Goal: Transaction & Acquisition: Book appointment/travel/reservation

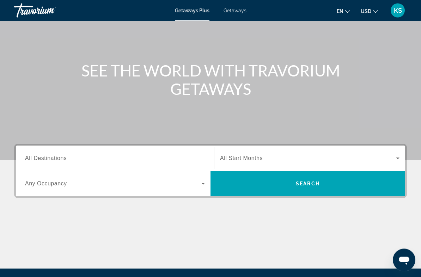
scroll to position [54, 0]
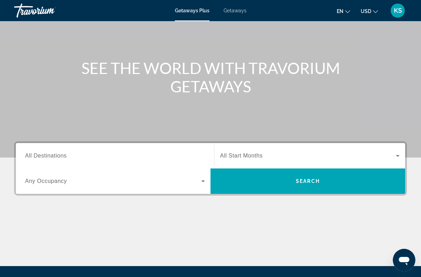
click at [80, 153] on input "Destination All Destinations" at bounding box center [115, 156] width 180 height 8
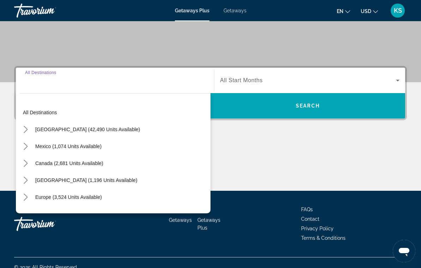
scroll to position [0, 0]
click at [238, 137] on div "Destination All Destinations All destinations [GEOGRAPHIC_DATA] (42,490 units a…" at bounding box center [210, 128] width 421 height 125
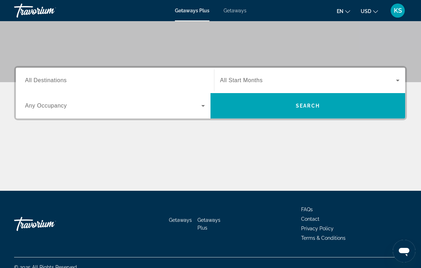
click at [199, 105] on icon "Search widget" at bounding box center [203, 106] width 8 height 8
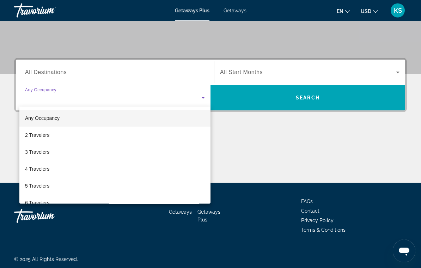
scroll to position [139, 0]
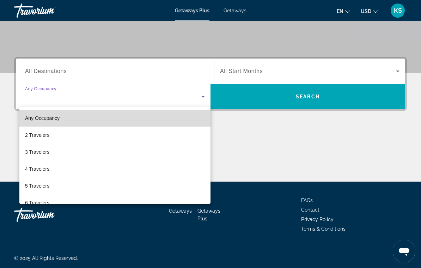
click at [160, 116] on mat-option "Any Occupancy" at bounding box center [114, 118] width 191 height 17
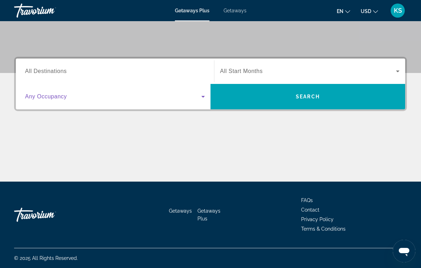
click at [395, 72] on icon "Search widget" at bounding box center [398, 71] width 8 height 8
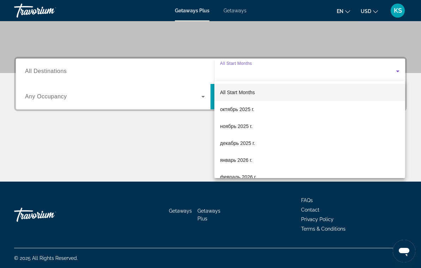
click at [188, 142] on div at bounding box center [210, 134] width 421 height 268
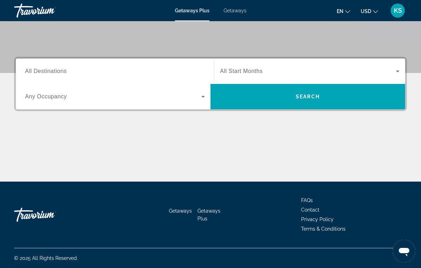
click at [314, 101] on span "Search" at bounding box center [308, 96] width 195 height 17
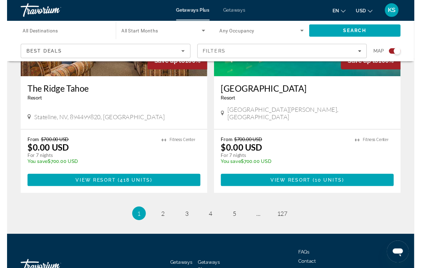
scroll to position [1604, 0]
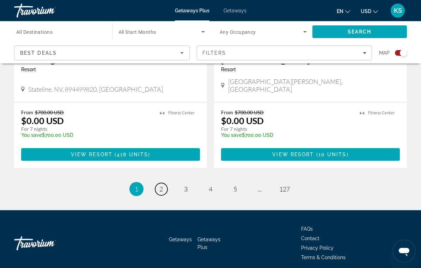
click at [160, 185] on span "2" at bounding box center [162, 189] width 4 height 8
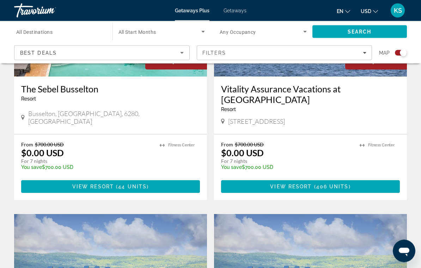
scroll to position [1066, 0]
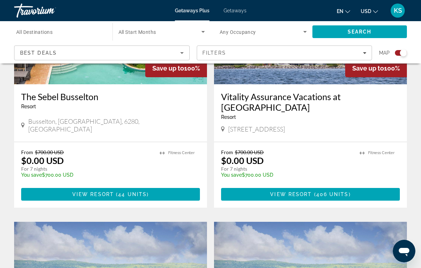
click at [184, 53] on icon "Sort by" at bounding box center [182, 53] width 8 height 8
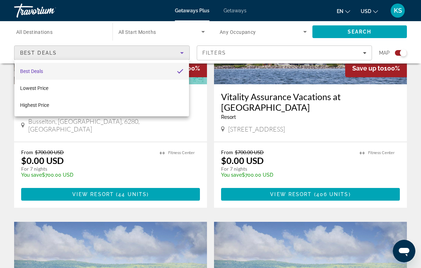
click at [413, 95] on div at bounding box center [210, 134] width 421 height 268
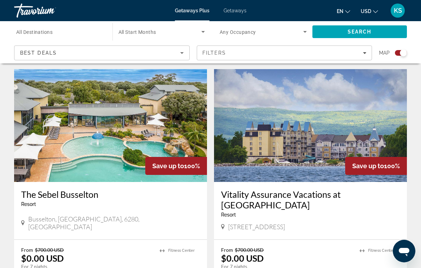
scroll to position [960, 0]
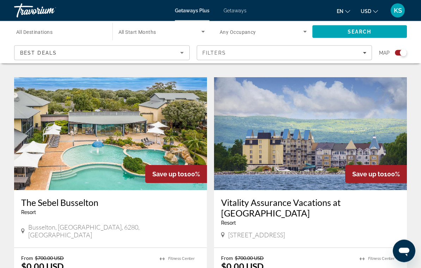
click at [349, 7] on button "en English Español Français Italiano Português русский" at bounding box center [343, 11] width 13 height 10
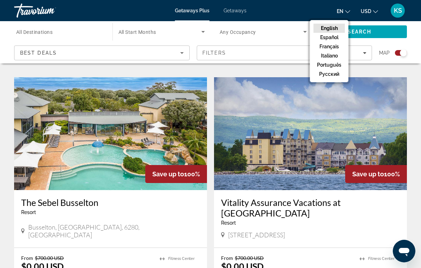
click at [335, 76] on button "русский" at bounding box center [329, 74] width 31 height 9
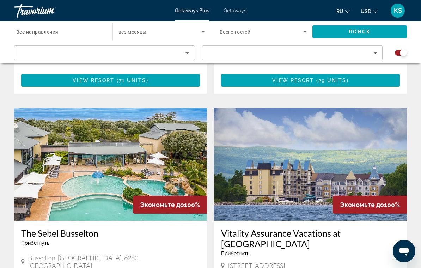
scroll to position [926, 0]
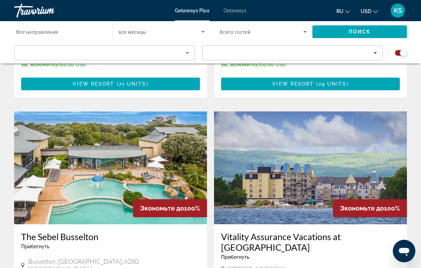
click at [186, 53] on icon "Sort by" at bounding box center [187, 53] width 8 height 8
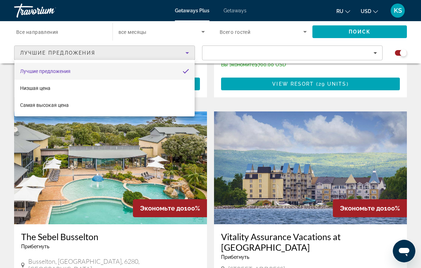
click at [188, 53] on div at bounding box center [210, 134] width 421 height 268
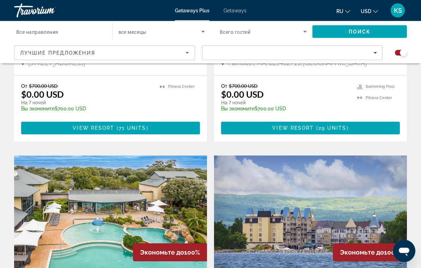
click at [91, 30] on input "Destination Все направления" at bounding box center [59, 32] width 87 height 8
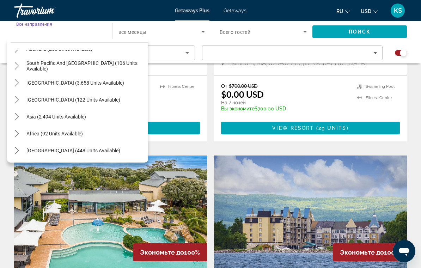
scroll to position [114, 0]
click at [89, 149] on span "[GEOGRAPHIC_DATA] (448 units available)" at bounding box center [73, 151] width 94 height 6
type input "**********"
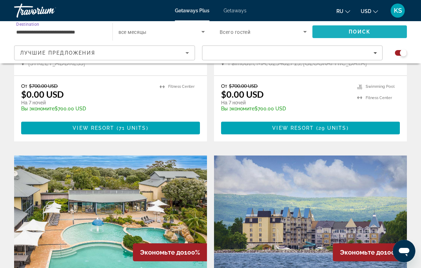
click at [359, 33] on span "Поиск" at bounding box center [360, 32] width 22 height 6
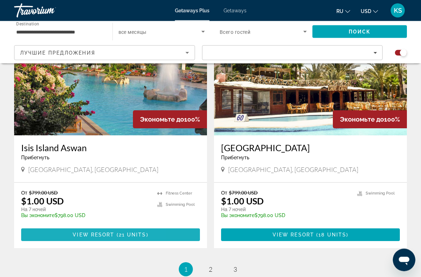
scroll to position [1484, 0]
click at [94, 234] on span "View Resort" at bounding box center [94, 235] width 42 height 6
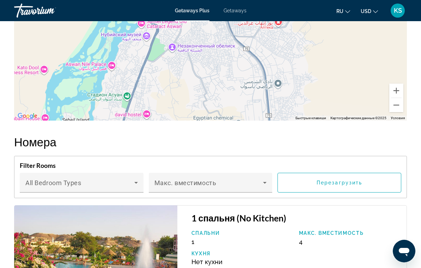
scroll to position [1252, 0]
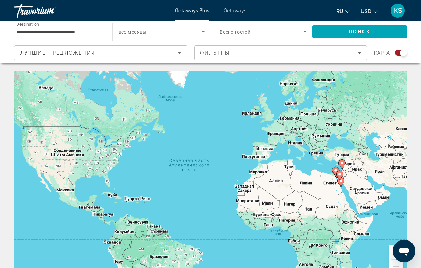
click at [343, 155] on div "Чтобы активировать перетаскивание с помощью клавиатуры, нажмите Alt + Ввод. Пос…" at bounding box center [210, 177] width 393 height 212
click at [342, 153] on div "Чтобы активировать перетаскивание с помощью клавиатуры, нажмите Alt + Ввод. Пос…" at bounding box center [210, 177] width 393 height 212
click at [344, 156] on div "Чтобы активировать перетаскивание с помощью клавиатуры, нажмите Alt + Ввод. Пос…" at bounding box center [210, 177] width 393 height 212
click at [356, 154] on div "Чтобы активировать перетаскивание с помощью клавиатуры, нажмите Alt + Ввод. Пос…" at bounding box center [210, 177] width 393 height 212
click at [356, 153] on div "Чтобы активировать перетаскивание с помощью клавиатуры, нажмите Alt + Ввод. Пос…" at bounding box center [210, 177] width 393 height 212
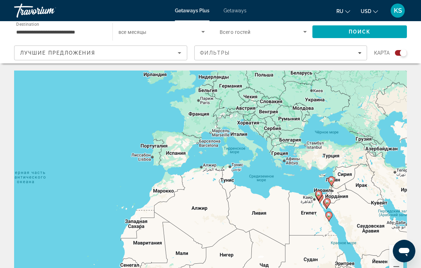
click at [343, 151] on div "Чтобы активировать перетаскивание с помощью клавиатуры, нажмите Alt + Ввод. Пос…" at bounding box center [210, 177] width 393 height 212
click at [335, 156] on div "Чтобы активировать перетаскивание с помощью клавиатуры, нажмите Alt + Ввод. Пос…" at bounding box center [210, 177] width 393 height 212
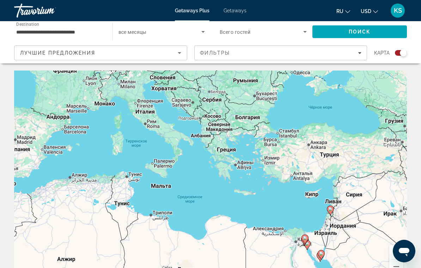
click at [332, 148] on div "Чтобы активировать перетаскивание с помощью клавиатуры, нажмите Alt + Ввод. Пос…" at bounding box center [210, 177] width 393 height 212
click at [173, 53] on div "Лучшие предложения" at bounding box center [99, 53] width 158 height 8
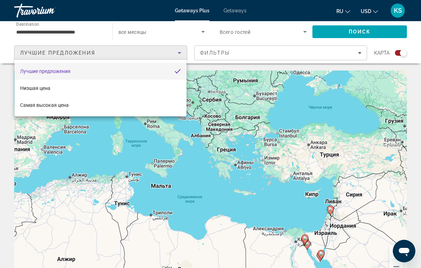
click at [96, 30] on div at bounding box center [210, 134] width 421 height 268
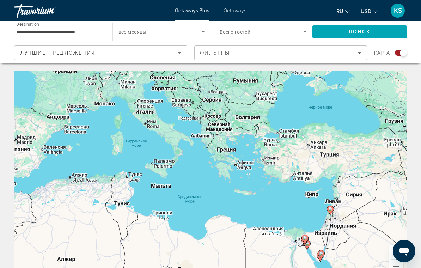
click at [95, 30] on input "**********" at bounding box center [59, 32] width 87 height 8
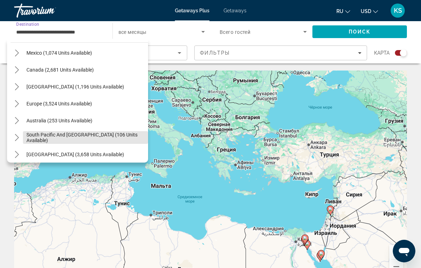
scroll to position [42, 0]
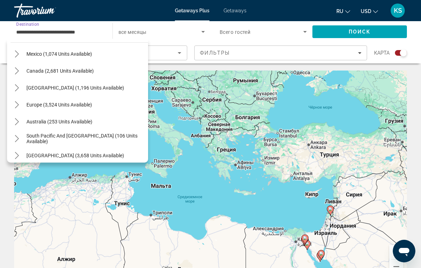
click at [80, 106] on span "Europe (3,524 units available)" at bounding box center [59, 105] width 66 height 6
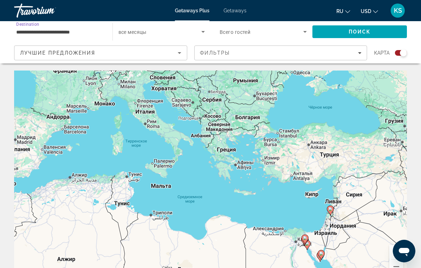
click at [354, 32] on span "Поиск" at bounding box center [360, 32] width 22 height 6
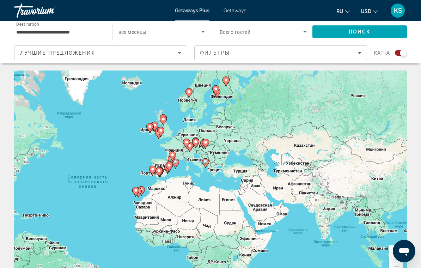
click at [101, 32] on input "**********" at bounding box center [59, 32] width 87 height 8
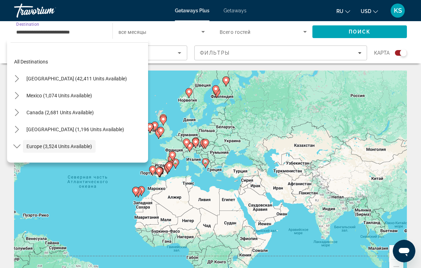
scroll to position [42, 0]
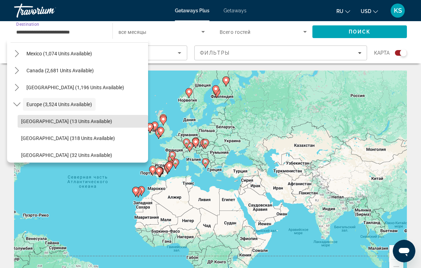
click at [74, 124] on span "[GEOGRAPHIC_DATA] (13 units available)" at bounding box center [66, 122] width 91 height 6
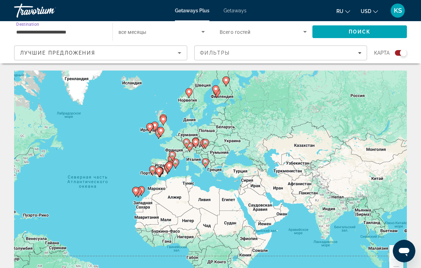
click at [368, 33] on span "Поиск" at bounding box center [360, 32] width 22 height 6
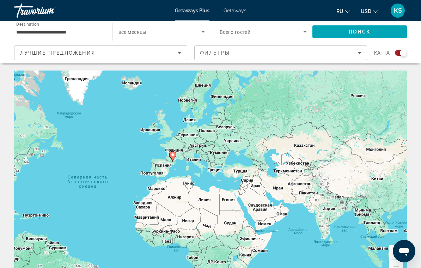
click at [95, 29] on input "**********" at bounding box center [59, 32] width 87 height 8
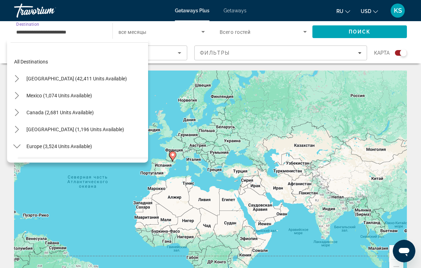
scroll to position [59, 0]
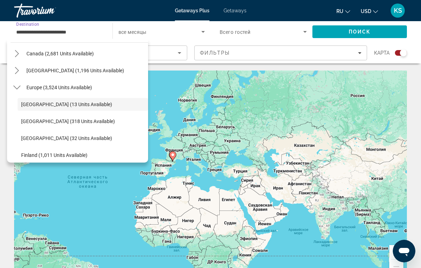
click at [80, 119] on span "[GEOGRAPHIC_DATA] (318 units available)" at bounding box center [68, 122] width 94 height 6
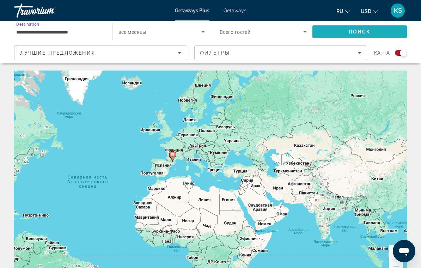
click at [361, 27] on span "Search" at bounding box center [360, 31] width 95 height 17
click at [84, 29] on input "**********" at bounding box center [59, 32] width 87 height 8
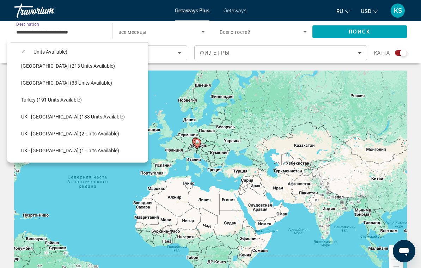
scroll to position [351, 0]
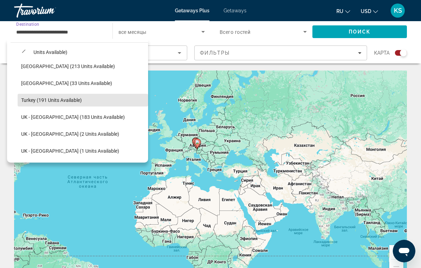
click at [56, 101] on span "Turkey (191 units available)" at bounding box center [51, 100] width 61 height 6
type input "**********"
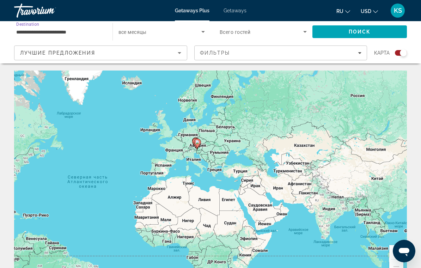
click at [363, 28] on span "Search" at bounding box center [360, 31] width 95 height 17
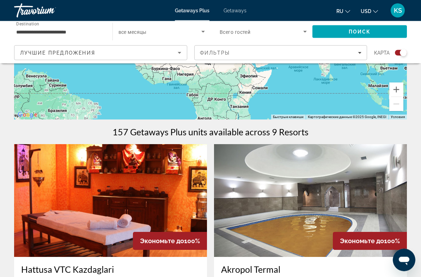
scroll to position [163, 0]
click at [372, 205] on img "Main content" at bounding box center [310, 200] width 193 height 113
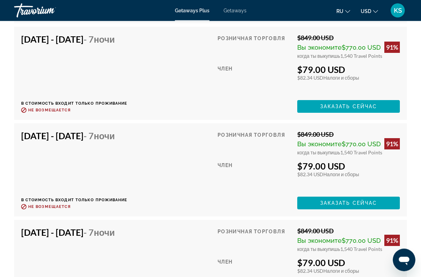
scroll to position [2305, 0]
